Goal: Find specific page/section: Locate a particular part of the current website

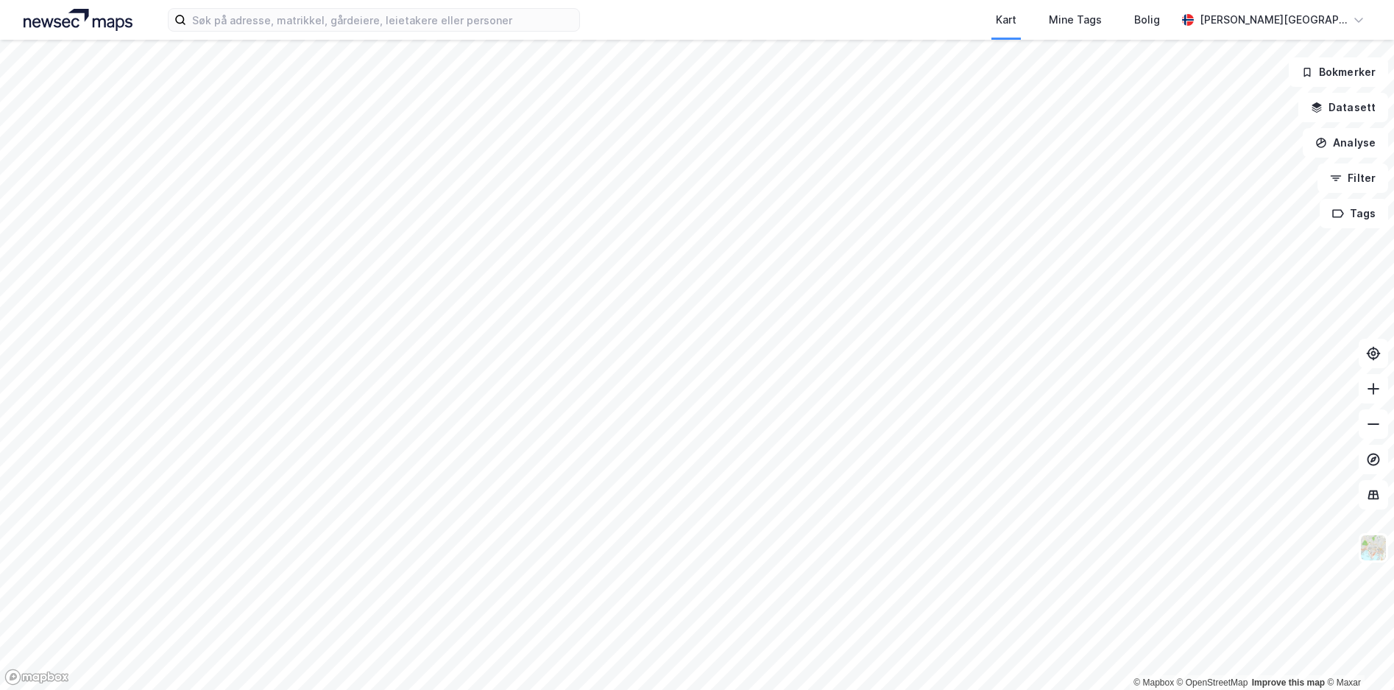
click at [453, 32] on div "Kart Mine Tags Bolig [PERSON_NAME][GEOGRAPHIC_DATA]" at bounding box center [697, 20] width 1394 height 40
click at [462, 22] on input at bounding box center [382, 20] width 393 height 22
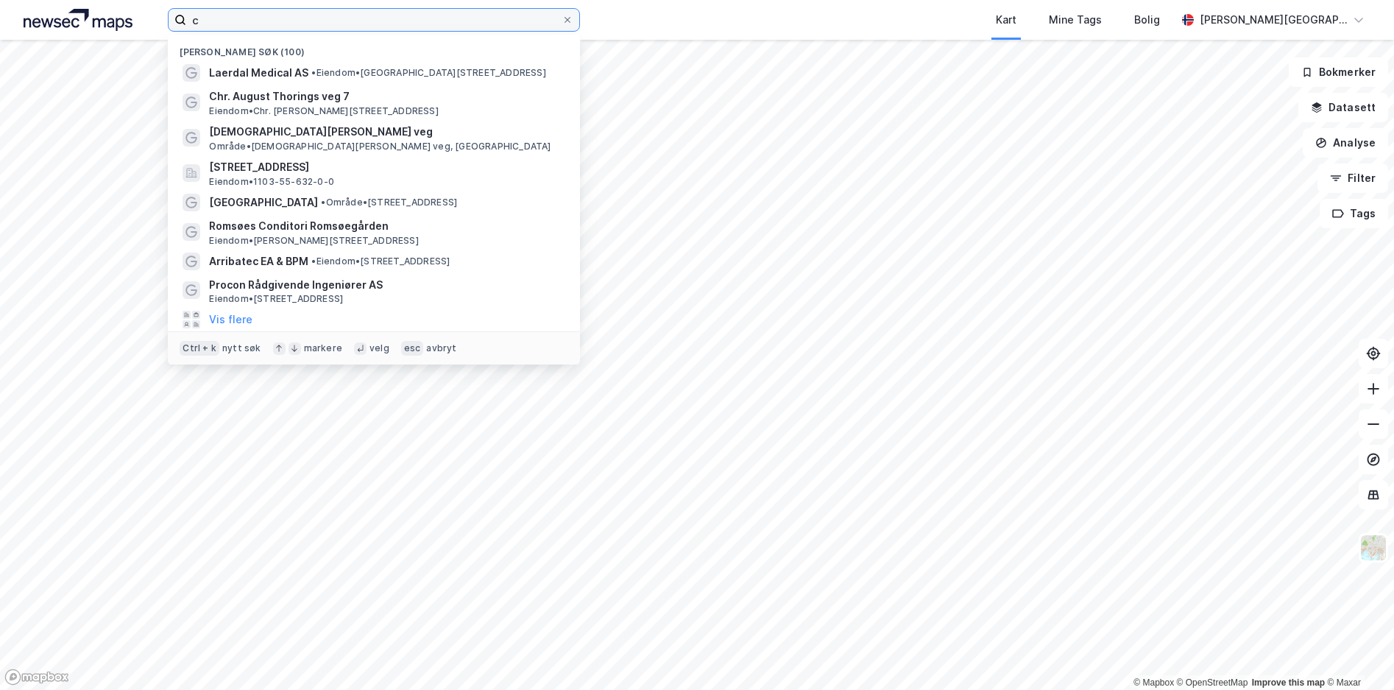
click at [364, 19] on input "c" at bounding box center [373, 20] width 375 height 22
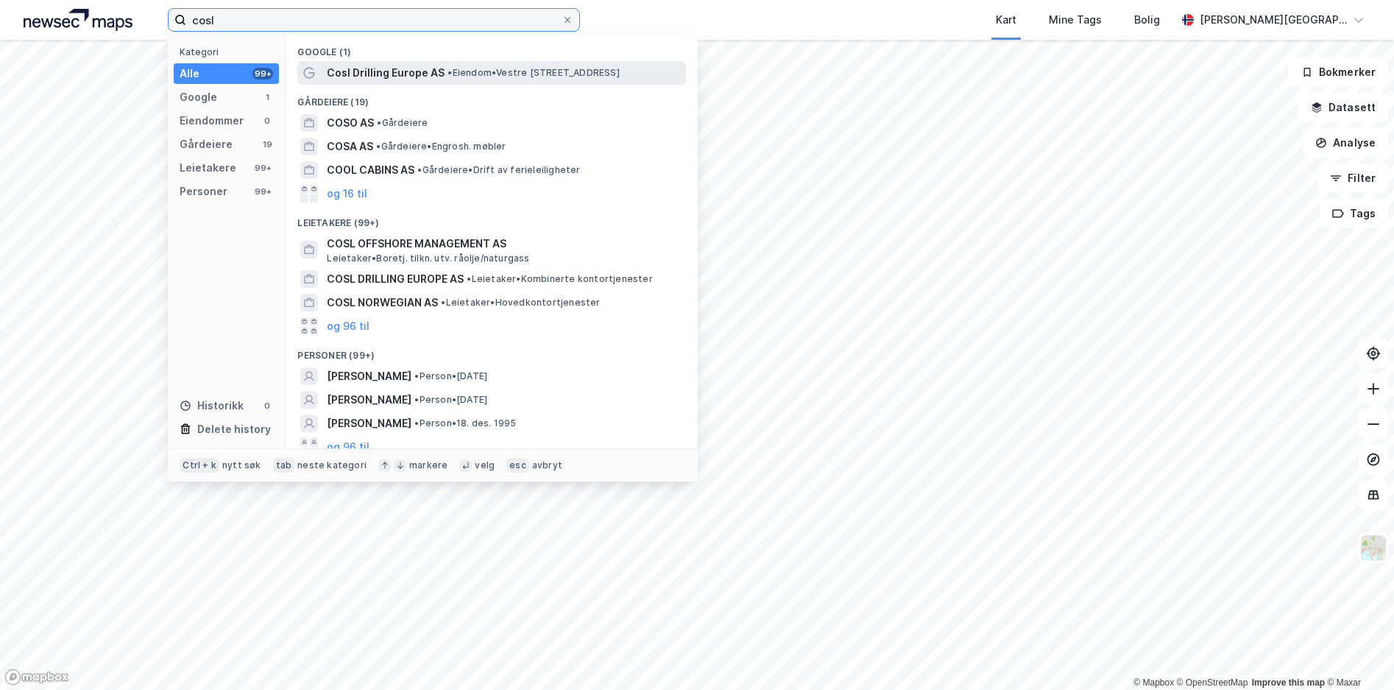
type input "cosl"
click at [338, 72] on span "Cosl Drilling Europe AS" at bounding box center [386, 73] width 118 height 18
